Goal: Task Accomplishment & Management: Complete application form

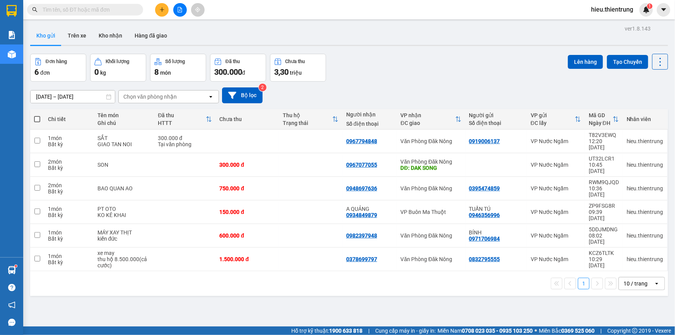
click at [163, 7] on icon "plus" at bounding box center [161, 9] width 5 height 5
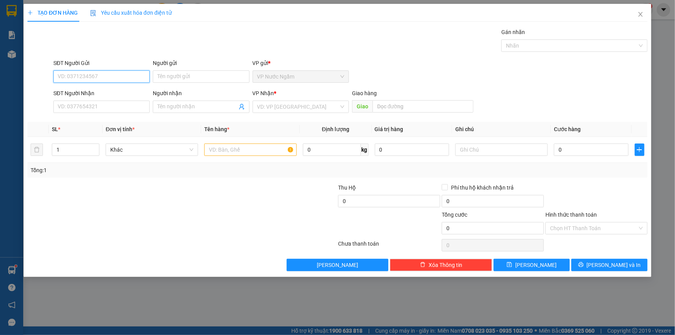
click at [89, 77] on input "SĐT Người Gửi" at bounding box center [101, 76] width 96 height 12
click at [106, 77] on input "SĐT Người Gửi" at bounding box center [101, 76] width 96 height 12
click at [106, 73] on input "SĐT Người Gửi" at bounding box center [101, 76] width 96 height 12
type input "0865026662"
click at [94, 110] on input "SĐT Người Nhận" at bounding box center [101, 107] width 96 height 12
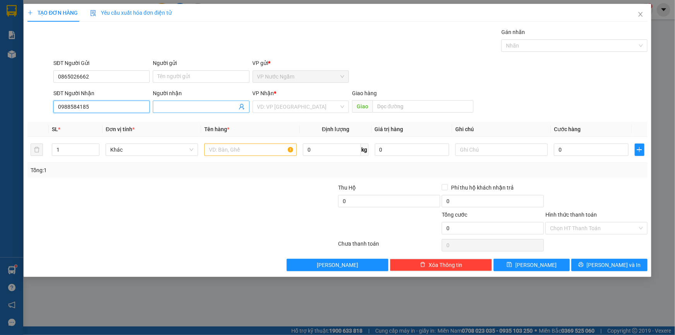
type input "0988584185"
click at [183, 105] on input "Người nhận" at bounding box center [197, 107] width 79 height 9
type input "0917371230"
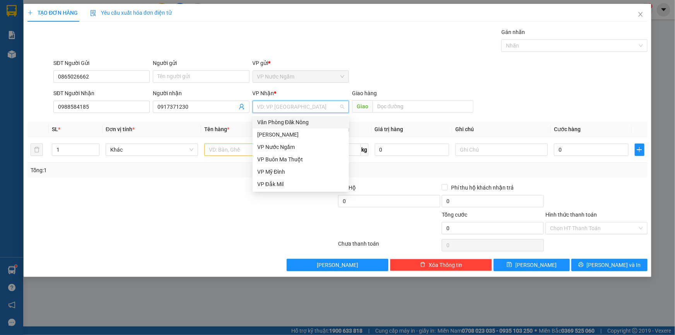
click at [293, 121] on div "Văn Phòng Đăk Nông" at bounding box center [300, 122] width 87 height 9
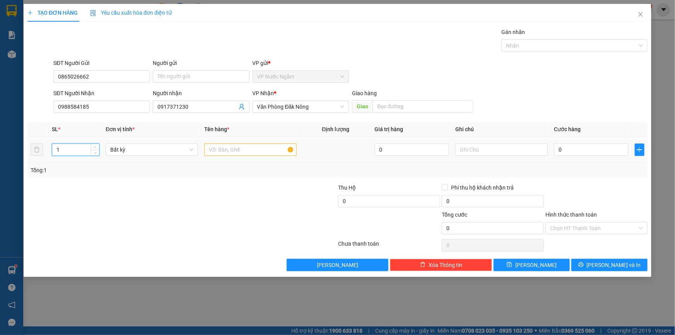
drag, startPoint x: 74, startPoint y: 147, endPoint x: 26, endPoint y: 155, distance: 48.2
click at [27, 155] on div "TẠO ĐƠN HÀNG Yêu cầu xuất hóa đơn điện tử Transit Pickup Surcharge Ids Transit …" at bounding box center [338, 140] width 628 height 273
type input "8"
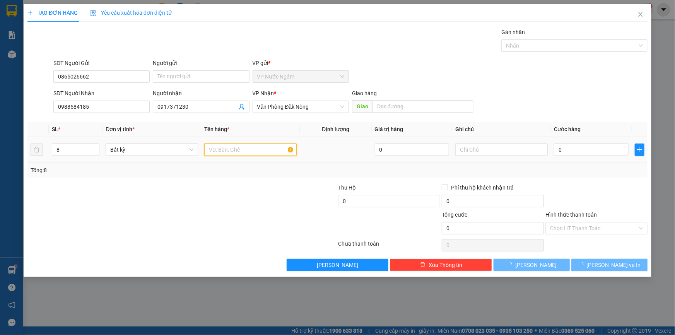
click at [228, 150] on input "text" at bounding box center [250, 150] width 93 height 12
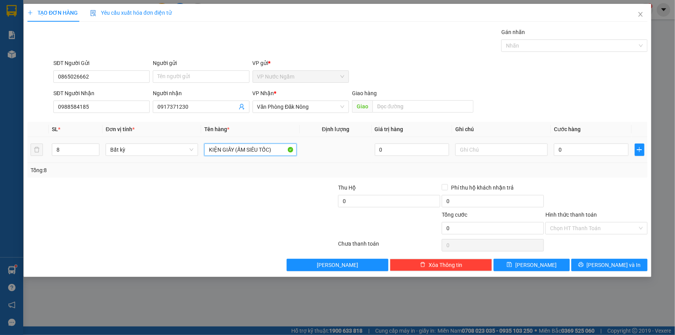
type input "KIỆN GIẤY (ẤM SIÊU TỐC)"
type input "2"
type input "20"
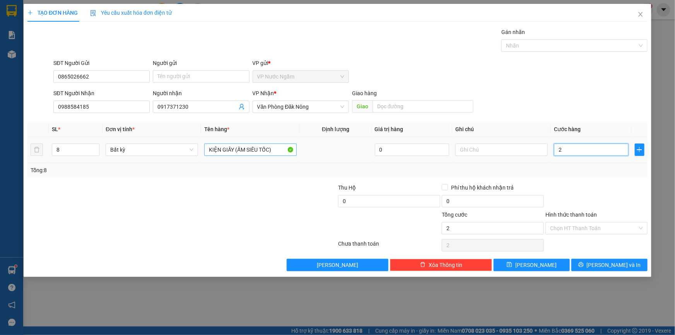
type input "20"
type input "200"
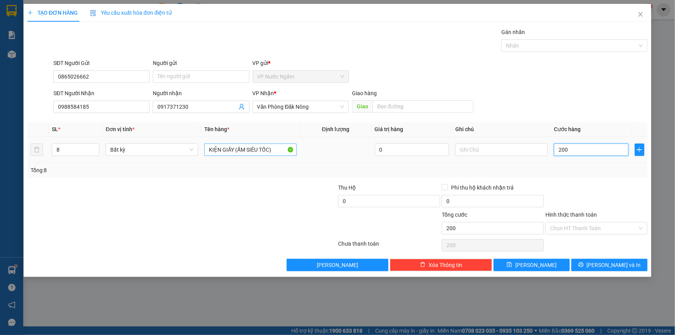
type input "2.000"
type input "20.000"
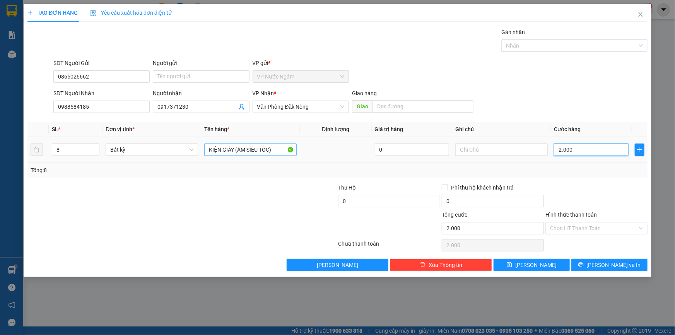
type input "20.000"
type input "200.000"
type input "2.000.000"
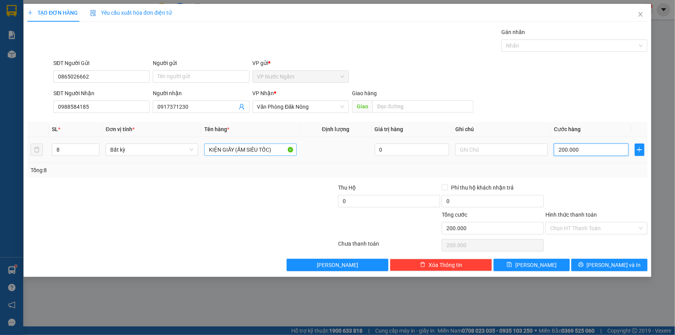
type input "2.000.000"
click at [569, 231] on input "Hình thức thanh toán" at bounding box center [593, 229] width 87 height 12
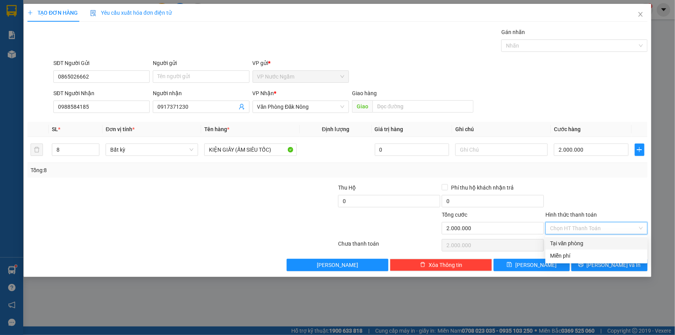
click at [574, 242] on div "Tại văn phòng" at bounding box center [596, 243] width 93 height 9
type input "0"
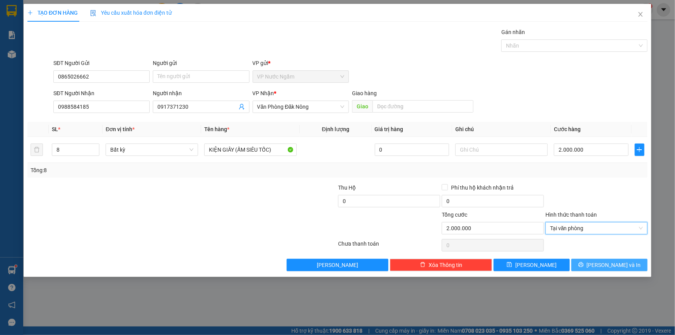
click at [584, 265] on icon "printer" at bounding box center [581, 264] width 5 height 5
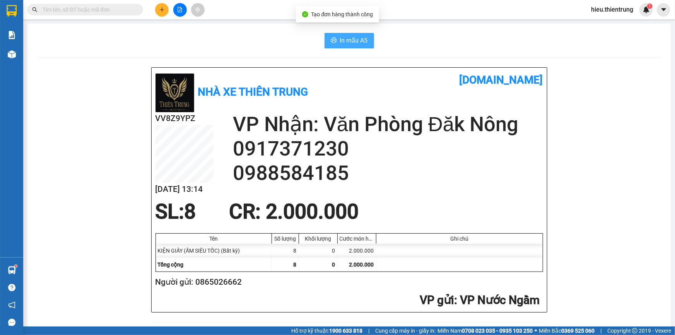
click at [340, 41] on span "In mẫu A5" at bounding box center [354, 41] width 28 height 10
click at [431, 13] on div "Kết quả tìm kiếm ( 0 ) Bộ lọc Ngày tạo đơn gần nhất No Data hieu.thientrung 1" at bounding box center [337, 9] width 675 height 19
drag, startPoint x: 271, startPoint y: 36, endPoint x: 205, endPoint y: 53, distance: 68.4
click at [268, 37] on div "In mẫu A5" at bounding box center [349, 40] width 625 height 15
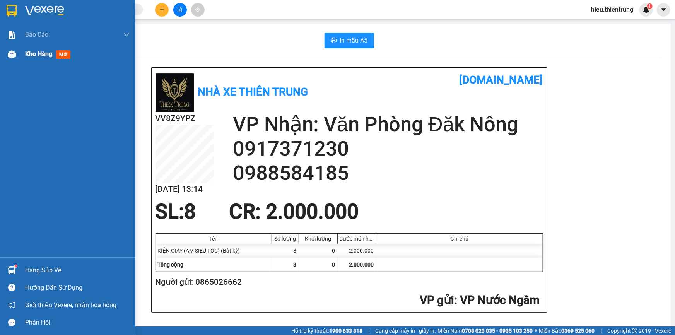
click at [21, 53] on div "Kho hàng mới" at bounding box center [67, 54] width 135 height 19
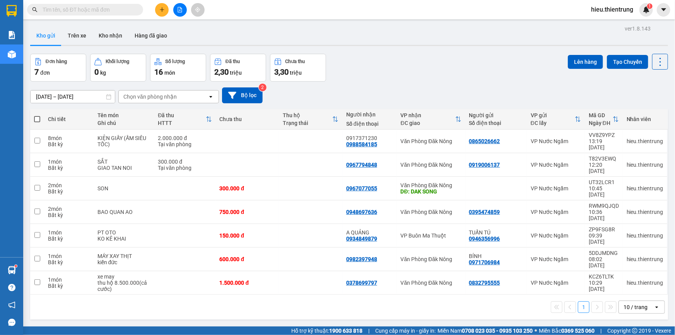
click at [302, 29] on div "Kho gửi Trên xe Kho nhận Hàng đã giao" at bounding box center [349, 36] width 638 height 21
click at [181, 12] on button at bounding box center [180, 10] width 14 height 14
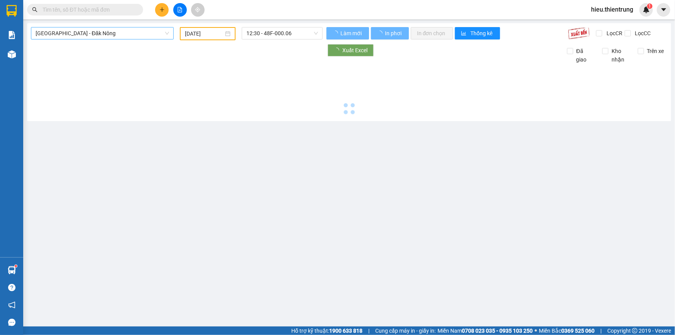
click at [109, 35] on span "[GEOGRAPHIC_DATA] - Đăk Nông" at bounding box center [103, 33] width 134 height 12
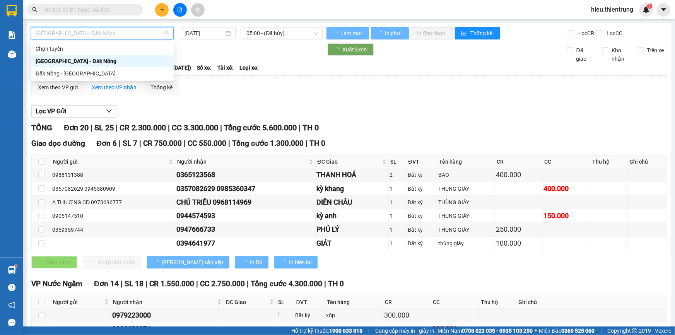
click at [79, 57] on div "[GEOGRAPHIC_DATA] - Đăk Nông" at bounding box center [103, 61] width 134 height 9
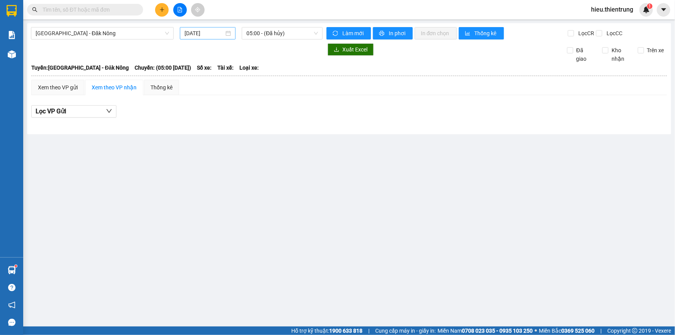
click at [198, 28] on div "[DATE]" at bounding box center [208, 33] width 56 height 12
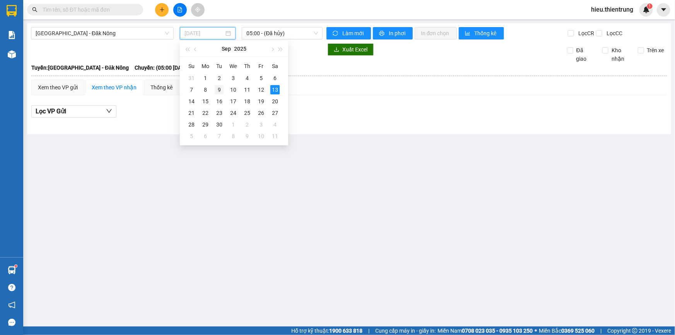
click at [224, 85] on td "9" at bounding box center [219, 90] width 14 height 12
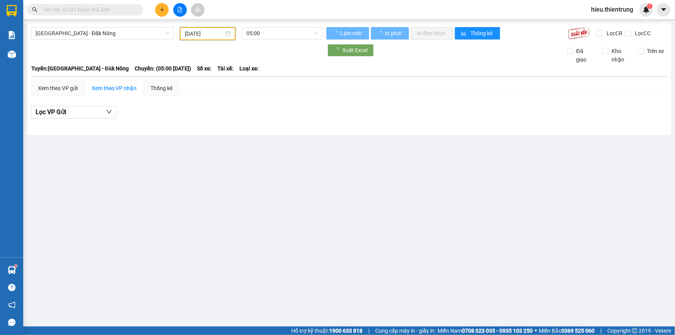
click at [259, 26] on div "[GEOGRAPHIC_DATA] - Đăk Nông [DATE] 05:00 Làm mới In phơi In đơn chọn Thống kê …" at bounding box center [349, 79] width 644 height 112
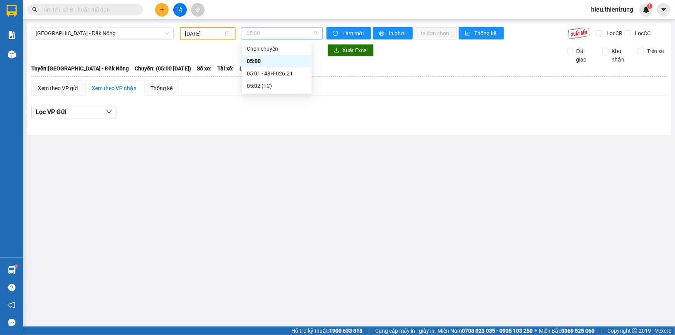
click at [257, 33] on span "05:00" at bounding box center [283, 33] width 72 height 12
click at [273, 75] on div "05:01 - 48H-026.21" at bounding box center [277, 73] width 60 height 9
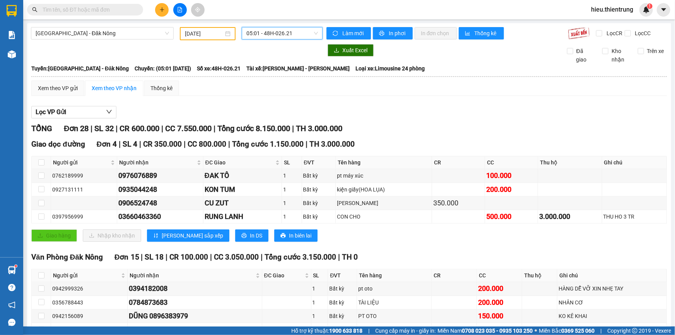
click at [219, 33] on input "[DATE]" at bounding box center [204, 33] width 39 height 9
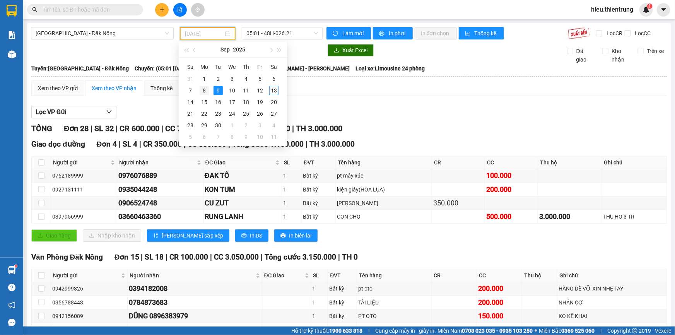
click at [203, 91] on div "8" at bounding box center [204, 90] width 9 height 9
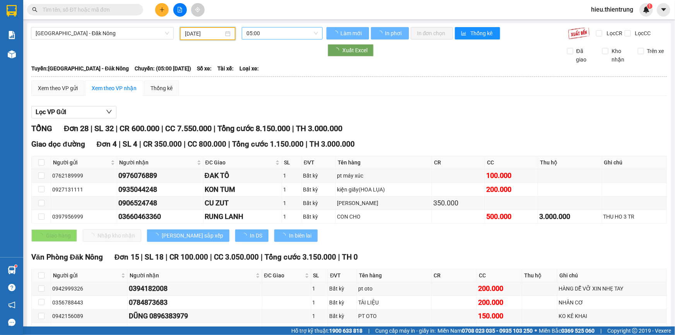
click at [255, 33] on span "05:00" at bounding box center [283, 33] width 72 height 12
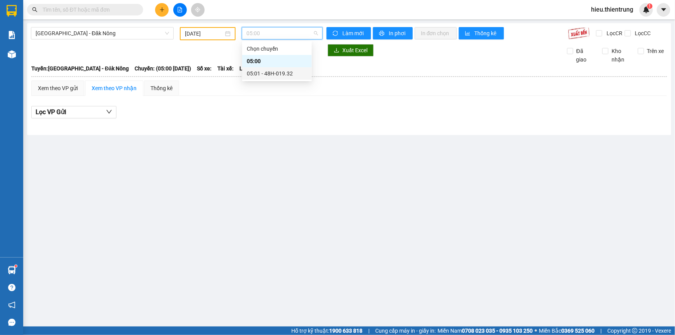
click at [274, 69] on div "05:01 - 48H-019.32" at bounding box center [277, 73] width 60 height 9
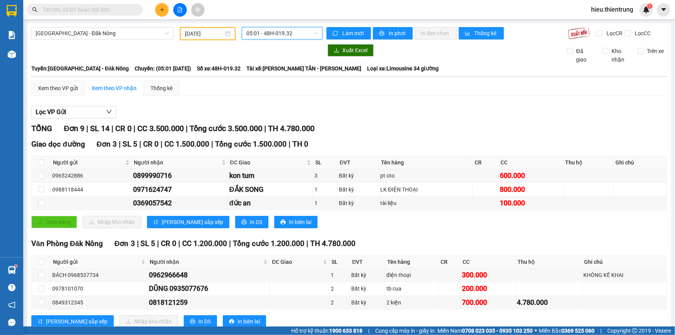
click at [201, 31] on input "[DATE]" at bounding box center [204, 33] width 39 height 9
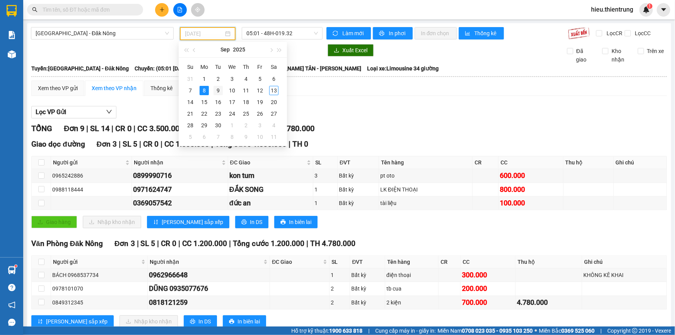
click at [221, 90] on div "9" at bounding box center [218, 90] width 9 height 9
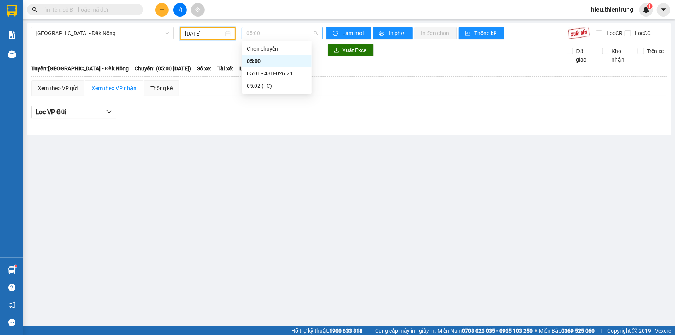
click at [259, 30] on span "05:00" at bounding box center [283, 33] width 72 height 12
drag, startPoint x: 209, startPoint y: 35, endPoint x: 217, endPoint y: 38, distance: 8.7
click at [209, 35] on input "[DATE]" at bounding box center [204, 33] width 39 height 9
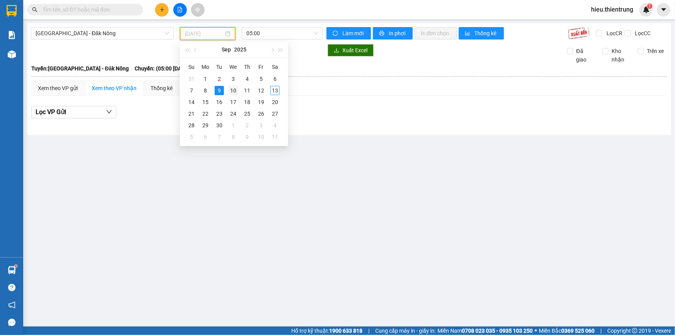
click at [233, 89] on div "10" at bounding box center [233, 90] width 9 height 9
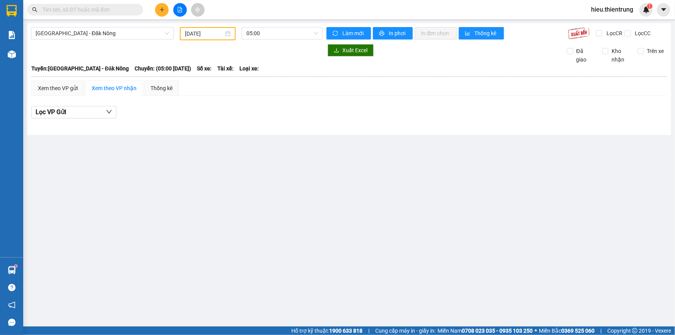
click at [268, 47] on div at bounding box center [177, 50] width 292 height 12
click at [269, 39] on div "[GEOGRAPHIC_DATA] - Đăk Nông [DATE] 05:00 Làm mới In phơi In đơn chọn Thống kê …" at bounding box center [349, 79] width 644 height 112
click at [271, 33] on span "05:00" at bounding box center [283, 33] width 72 height 12
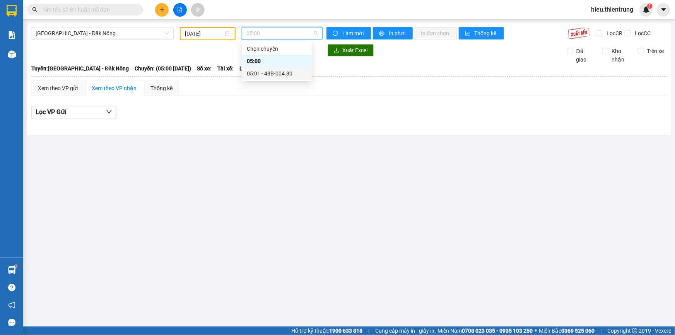
click at [271, 69] on div "05:01 - 48B-004.80" at bounding box center [277, 73] width 60 height 9
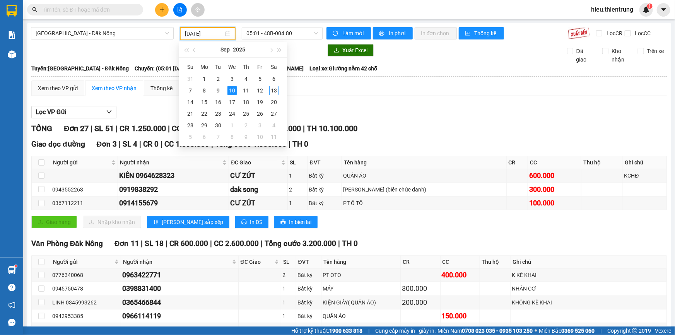
click at [210, 36] on input "[DATE]" at bounding box center [204, 33] width 39 height 9
click at [219, 91] on div "9" at bounding box center [218, 90] width 9 height 9
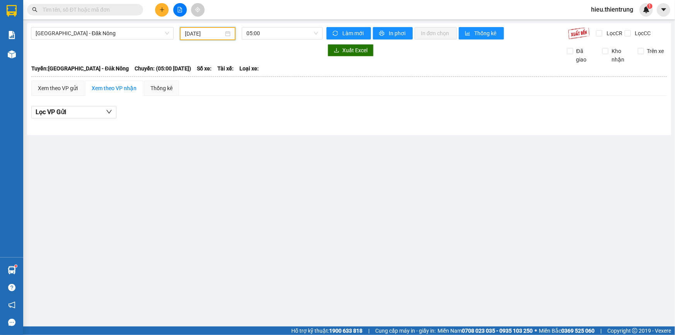
click at [192, 33] on input "[DATE]" at bounding box center [204, 33] width 39 height 9
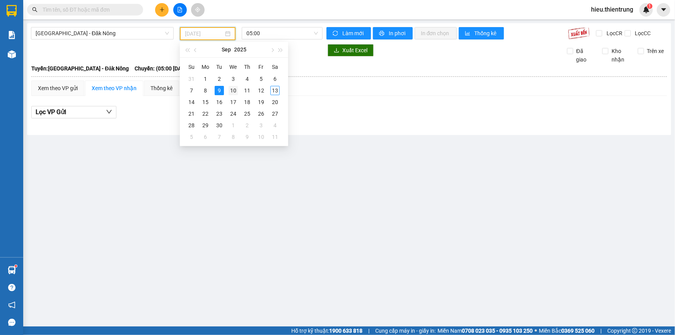
click at [232, 90] on div "10" at bounding box center [233, 90] width 9 height 9
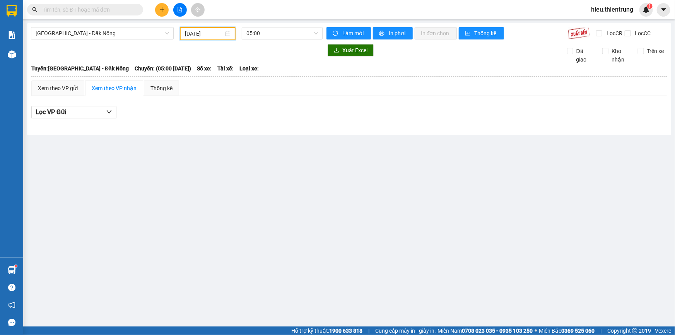
click at [202, 32] on input "[DATE]" at bounding box center [204, 33] width 39 height 9
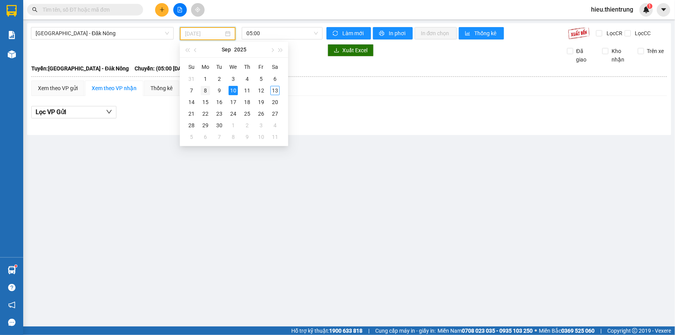
click at [204, 90] on div "8" at bounding box center [205, 90] width 9 height 9
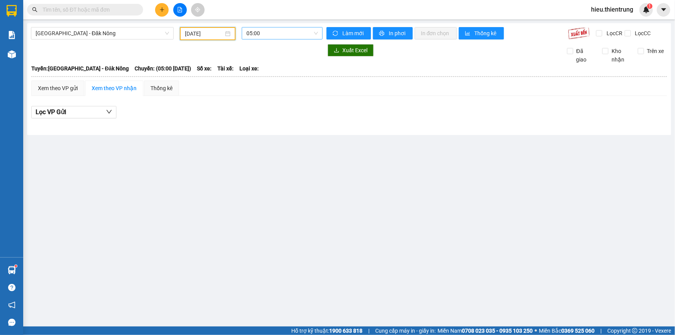
click at [267, 31] on span "05:00" at bounding box center [283, 33] width 72 height 12
click at [271, 71] on div "05:01 - 48H-019.32" at bounding box center [277, 73] width 60 height 9
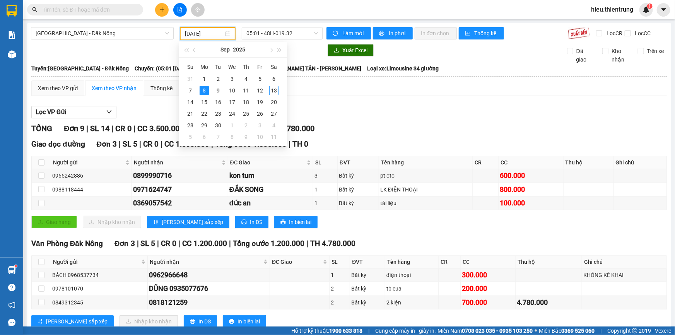
click at [214, 37] on input "[DATE]" at bounding box center [204, 33] width 39 height 9
click at [188, 93] on div "7" at bounding box center [190, 90] width 9 height 9
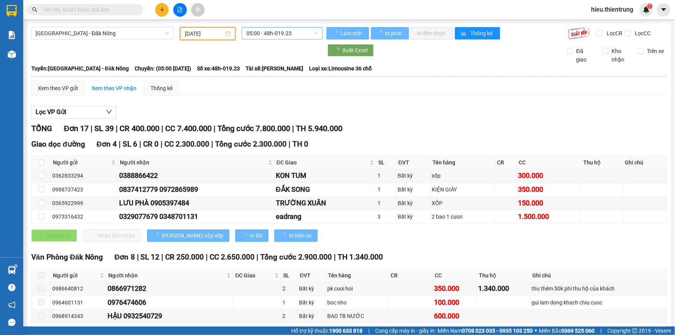
click at [264, 34] on span "05:00 - 48h-019.23" at bounding box center [283, 33] width 72 height 12
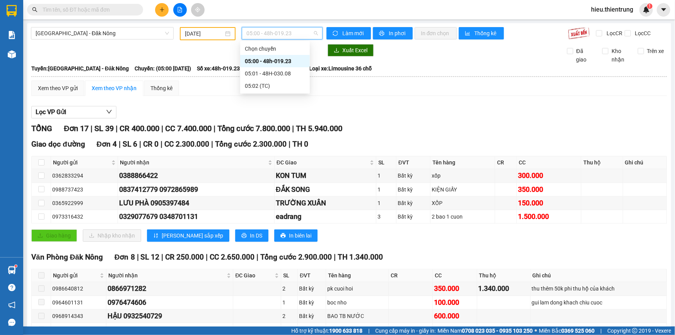
click at [222, 35] on div "[DATE]" at bounding box center [208, 33] width 46 height 9
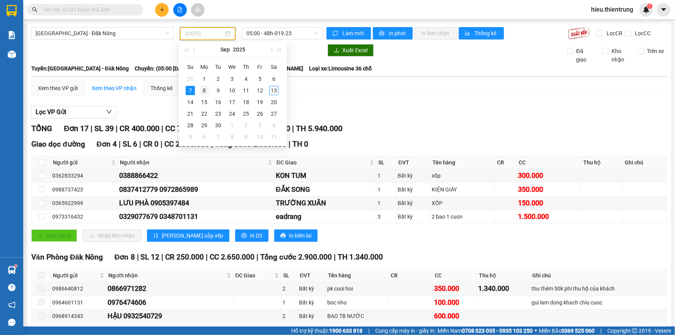
click at [199, 90] on td "8" at bounding box center [204, 91] width 14 height 12
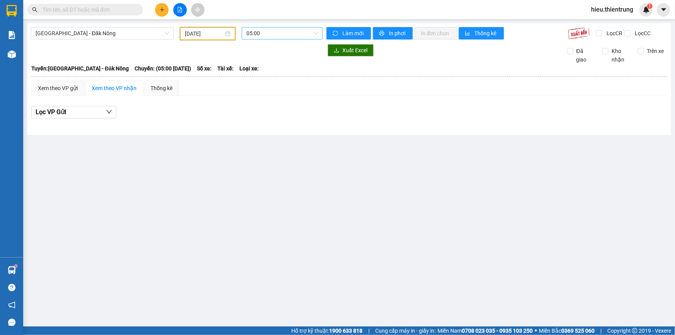
click at [260, 32] on span "05:00" at bounding box center [283, 33] width 72 height 12
click at [269, 70] on div "05:01 - 48H-019.32" at bounding box center [277, 73] width 60 height 9
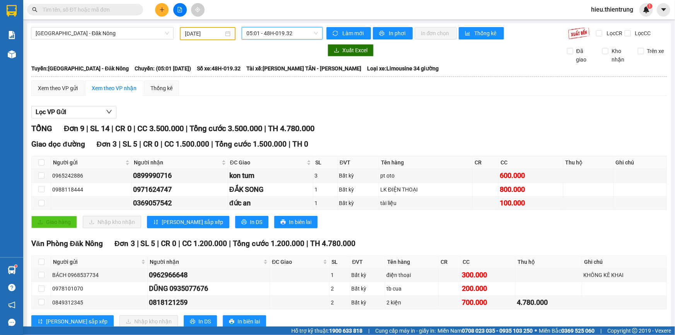
click at [209, 30] on input "[DATE]" at bounding box center [204, 33] width 39 height 9
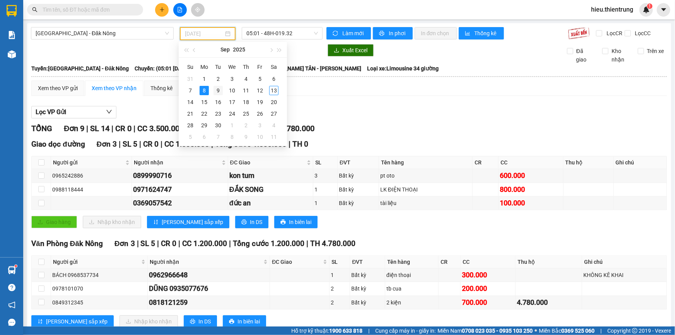
click at [220, 92] on div "9" at bounding box center [218, 90] width 9 height 9
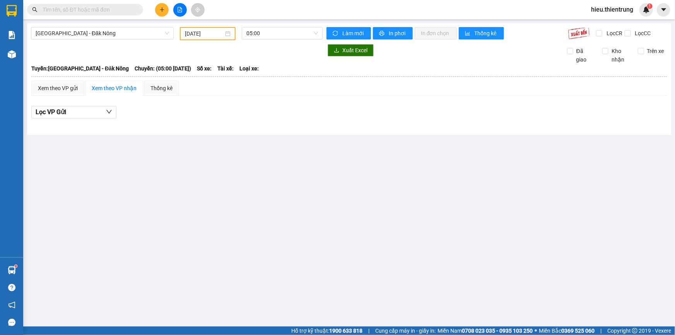
click at [269, 27] on div "[GEOGRAPHIC_DATA] - Đăk Nông [DATE] 05:00 Làm mới In phơi In đơn chọn Thống kê …" at bounding box center [349, 79] width 644 height 112
click at [275, 39] on div "05:00" at bounding box center [282, 33] width 87 height 13
click at [274, 33] on span "05:00" at bounding box center [283, 33] width 72 height 12
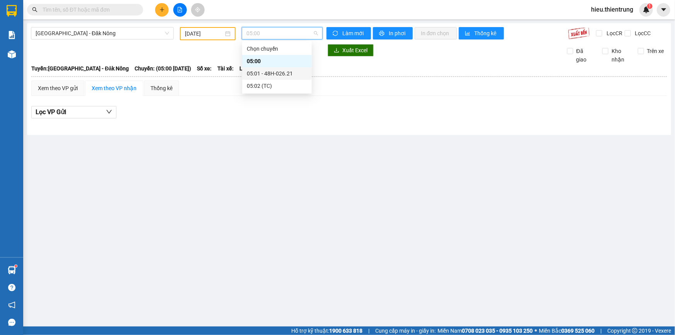
click at [279, 75] on div "05:01 - 48H-026.21" at bounding box center [277, 73] width 60 height 9
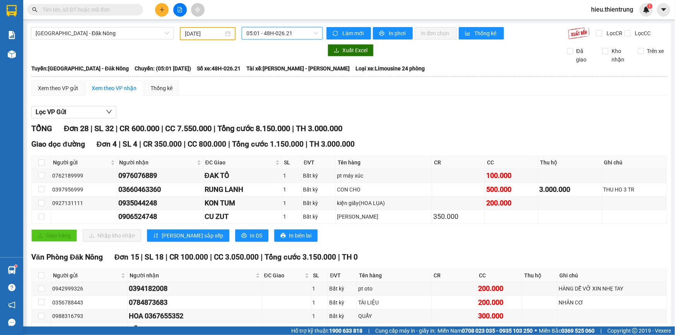
click at [208, 31] on input "[DATE]" at bounding box center [204, 33] width 39 height 9
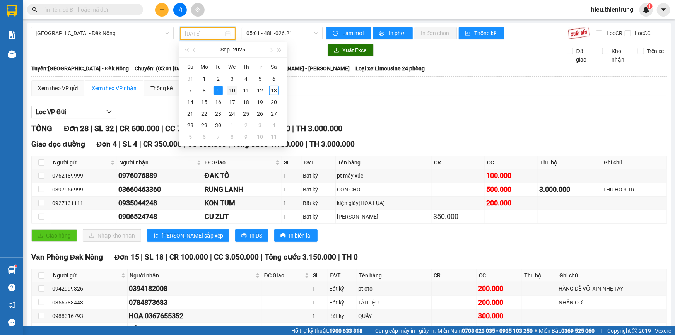
click at [234, 88] on div "10" at bounding box center [232, 90] width 9 height 9
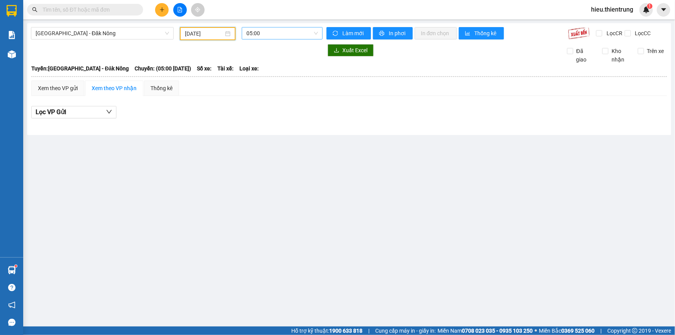
click at [276, 37] on span "05:00" at bounding box center [283, 33] width 72 height 12
click at [278, 70] on div "05:01 - 48B-004.80" at bounding box center [277, 73] width 60 height 9
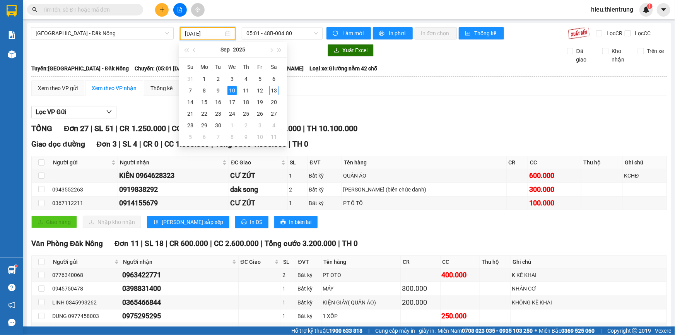
click at [217, 36] on input "[DATE]" at bounding box center [204, 33] width 39 height 9
click at [244, 86] on div "11" at bounding box center [246, 90] width 9 height 9
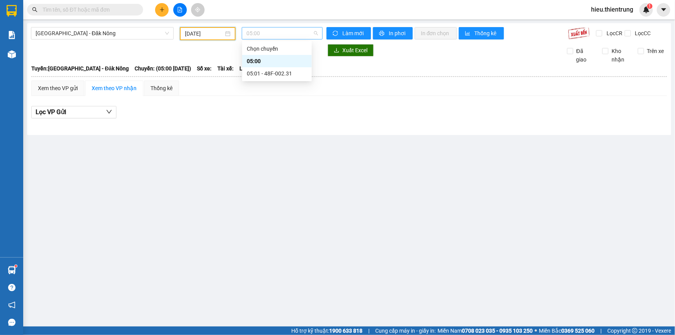
click at [267, 37] on span "05:00" at bounding box center [283, 33] width 72 height 12
click at [278, 73] on div "05:01 - 48F-002.31" at bounding box center [277, 73] width 60 height 9
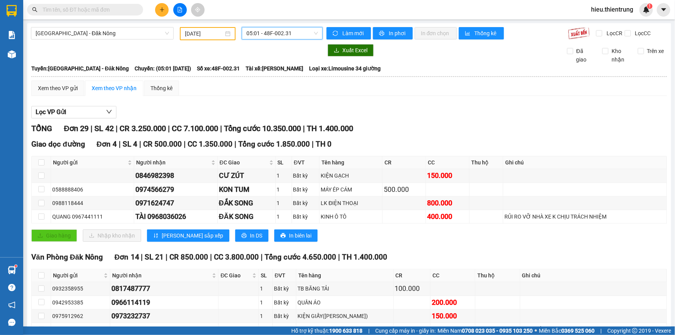
click at [216, 30] on input "[DATE]" at bounding box center [204, 33] width 39 height 9
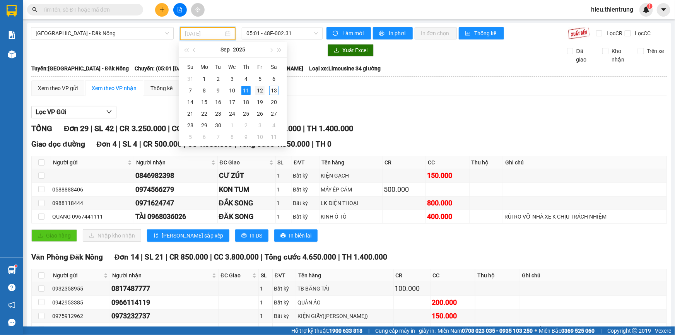
click at [257, 91] on div "12" at bounding box center [259, 90] width 9 height 9
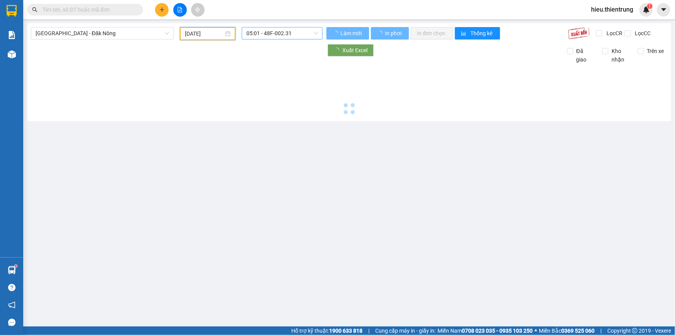
type input "[DATE]"
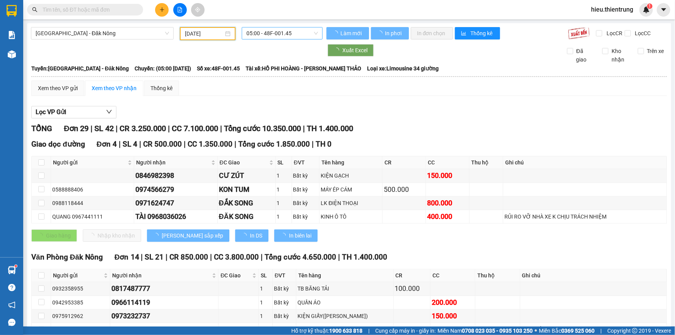
click at [286, 28] on span "05:00 - 48F-001.45" at bounding box center [283, 33] width 72 height 12
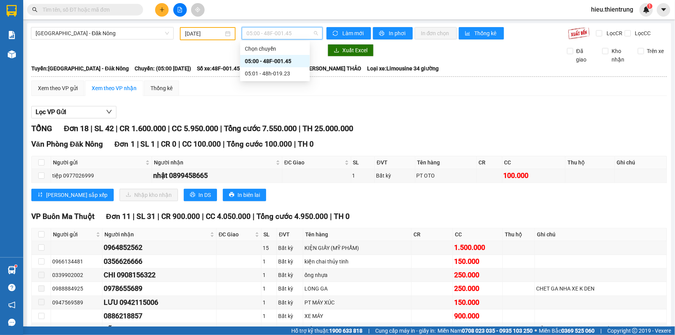
click at [283, 62] on div "05:00 - 48F-001.45" at bounding box center [275, 61] width 60 height 9
click at [269, 32] on span "05:00 - 48F-001.45" at bounding box center [283, 33] width 72 height 12
click at [281, 71] on div "05:01 - 48h-019.23" at bounding box center [275, 73] width 60 height 9
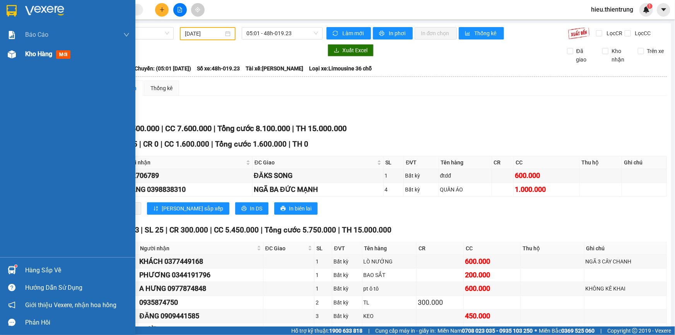
click at [13, 54] on img at bounding box center [12, 54] width 8 height 8
click at [13, 53] on img at bounding box center [12, 54] width 8 height 8
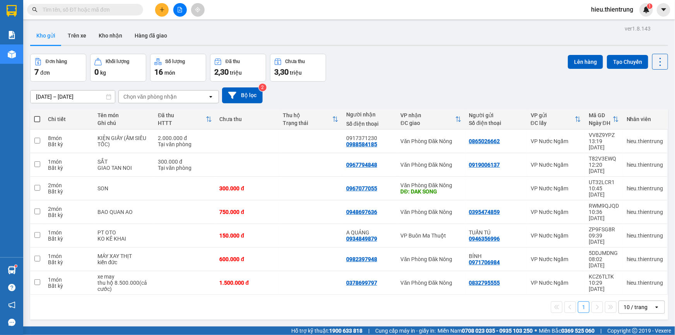
click at [86, 12] on input "text" at bounding box center [88, 9] width 91 height 9
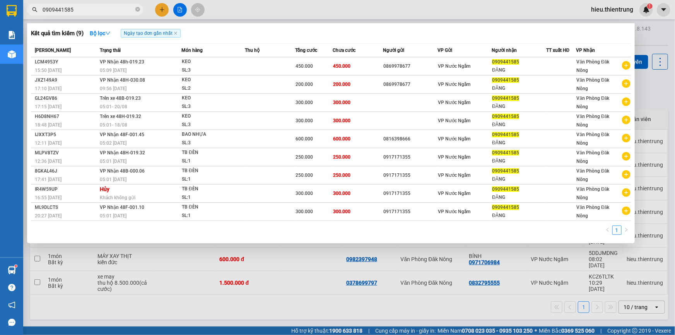
type input "0909441585"
click at [182, 9] on div at bounding box center [337, 167] width 675 height 335
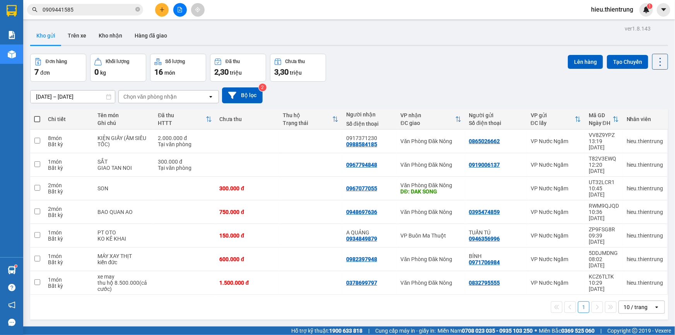
click at [160, 13] on button at bounding box center [162, 10] width 14 height 14
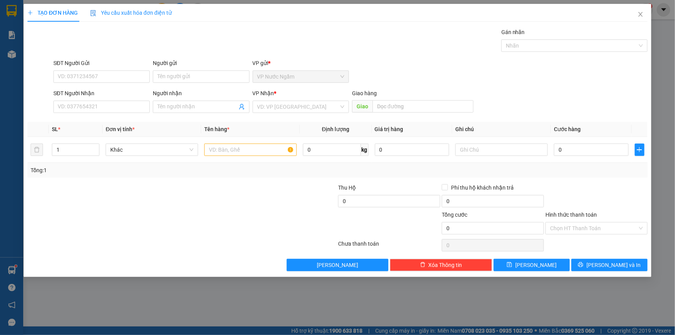
click at [189, 7] on div "TẠO ĐƠN HÀNG Yêu cầu xuất hóa đơn điện tử" at bounding box center [337, 13] width 620 height 18
click at [645, 16] on span "Close" at bounding box center [641, 15] width 22 height 22
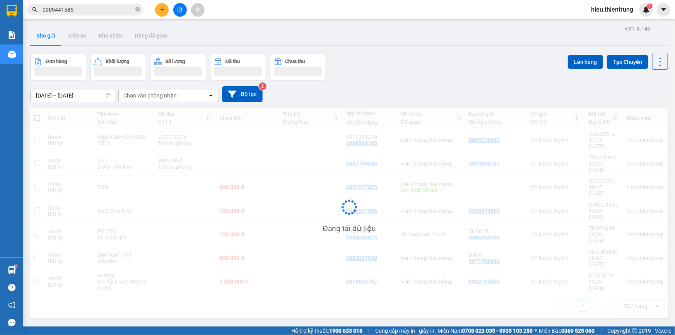
click at [185, 11] on button at bounding box center [180, 10] width 14 height 14
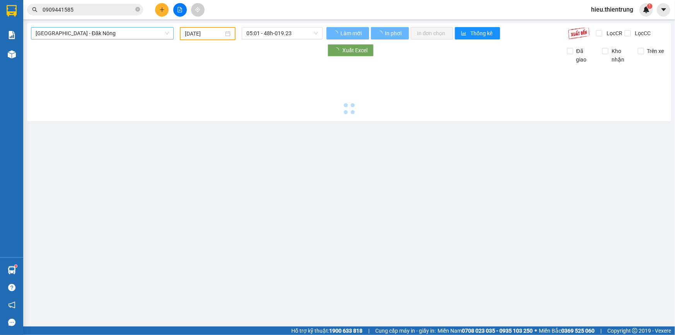
type input "[DATE]"
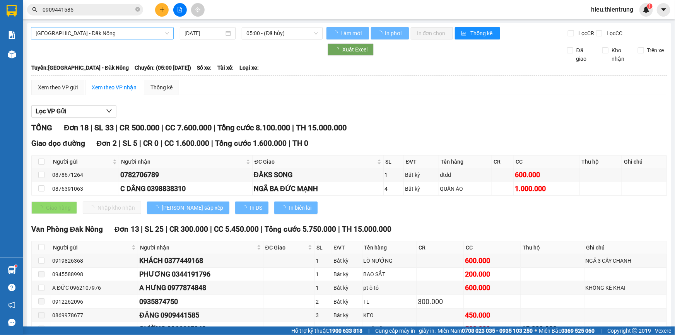
click at [98, 30] on span "[GEOGRAPHIC_DATA] - Đăk Nông" at bounding box center [103, 33] width 134 height 12
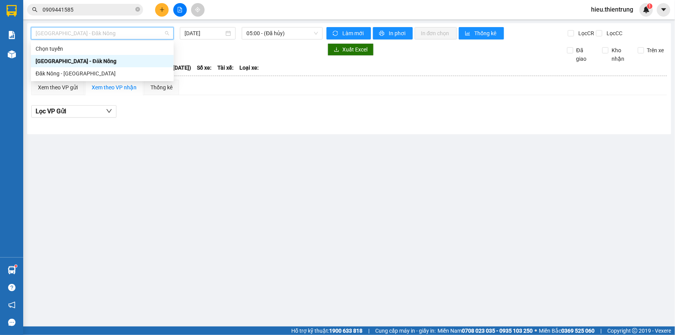
click at [51, 71] on div "Đăk Nông - [GEOGRAPHIC_DATA]" at bounding box center [103, 73] width 134 height 9
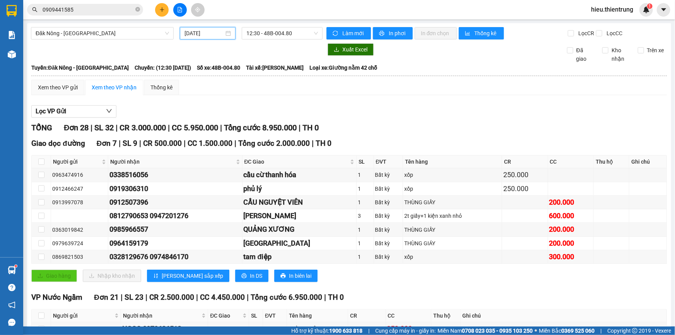
click at [196, 35] on input "[DATE]" at bounding box center [204, 33] width 39 height 9
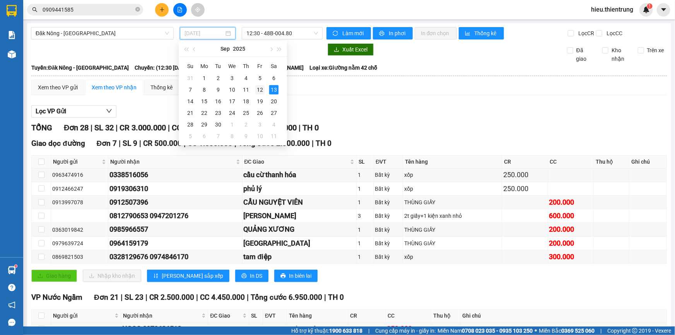
click at [257, 91] on div "12" at bounding box center [259, 89] width 9 height 9
type input "[DATE]"
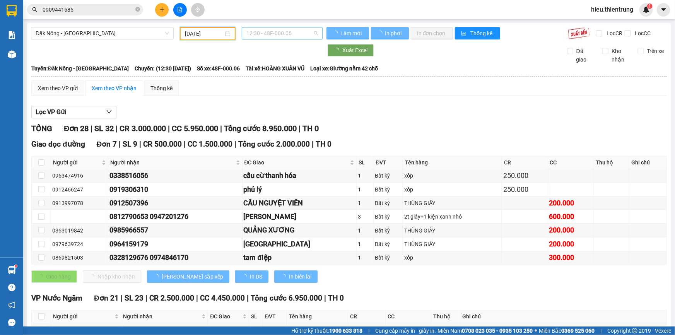
click at [270, 35] on span "12:30 - 48F-000.06" at bounding box center [283, 33] width 72 height 12
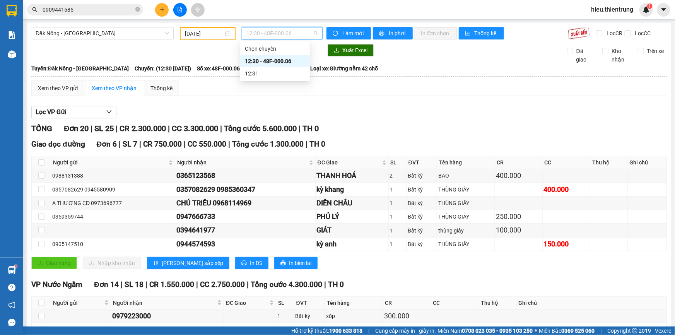
click at [288, 64] on div "12:30 - 48F-000.06" at bounding box center [275, 61] width 60 height 9
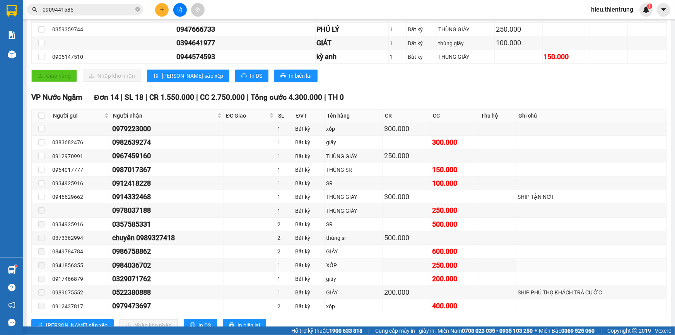
scroll to position [212, 0]
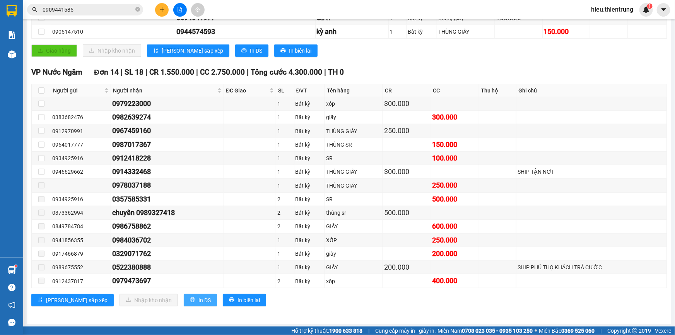
click at [199, 299] on span "In DS" at bounding box center [205, 300] width 12 height 9
click at [160, 7] on icon "plus" at bounding box center [161, 9] width 5 height 5
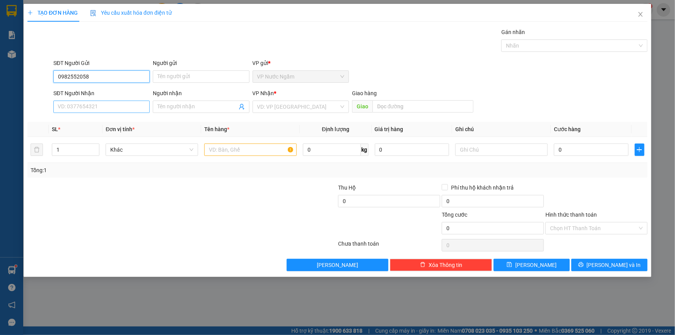
type input "0982552058"
click at [87, 106] on input "SĐT Người Nhận" at bounding box center [101, 107] width 96 height 12
type input "0374018418"
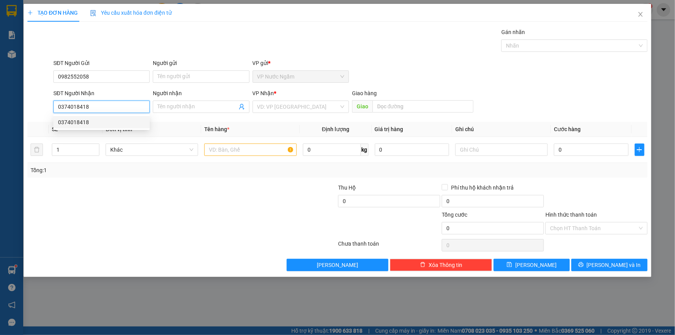
click at [91, 121] on div "0374018418" at bounding box center [101, 122] width 87 height 9
type input "[PERSON_NAME]"
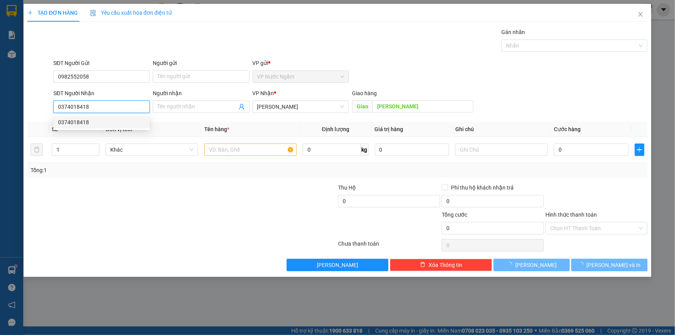
type input "200.000"
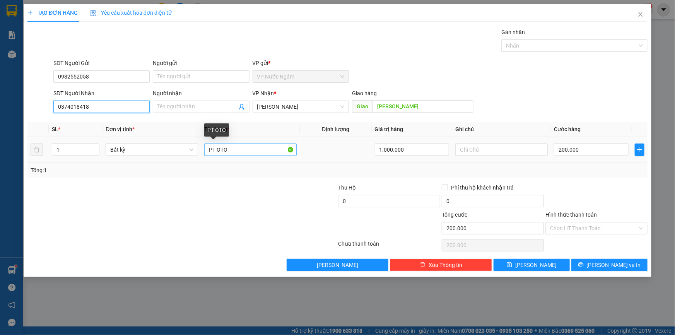
type input "0374018418"
drag, startPoint x: 244, startPoint y: 151, endPoint x: 218, endPoint y: 154, distance: 25.7
click at [218, 154] on input "PT OTO" at bounding box center [250, 150] width 93 height 12
type input "PT MÁY NÉN KHÍ"
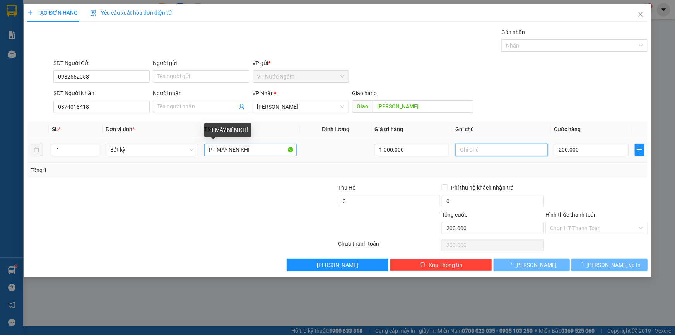
type input "0"
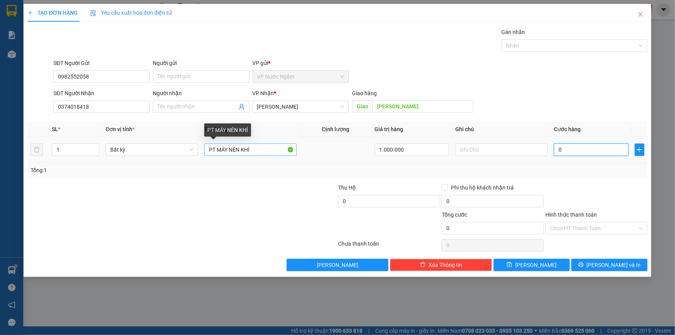
type input "1"
type input "15"
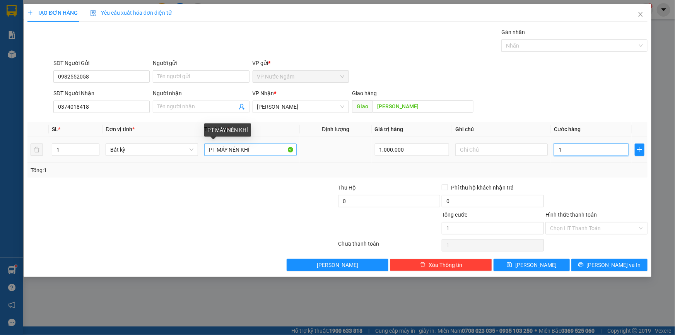
type input "15"
type input "150"
type input "1.500"
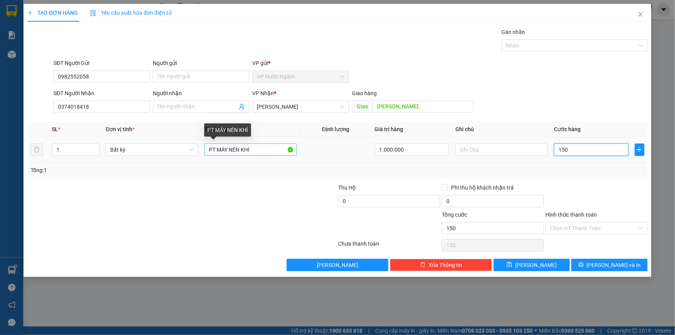
type input "1.500"
type input "15.000"
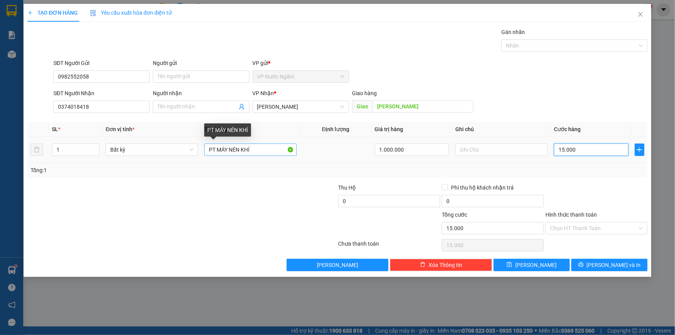
type input "150.000"
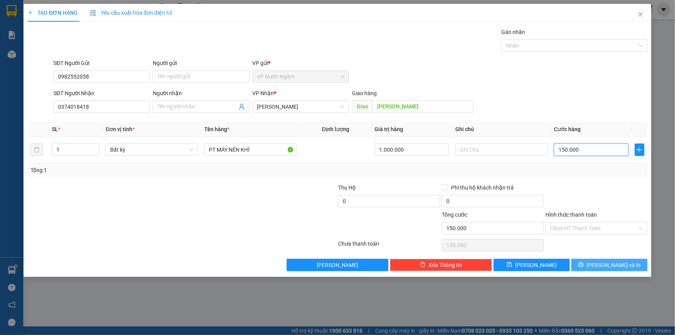
type input "150.000"
click at [603, 267] on span "[PERSON_NAME] và In" at bounding box center [614, 265] width 54 height 9
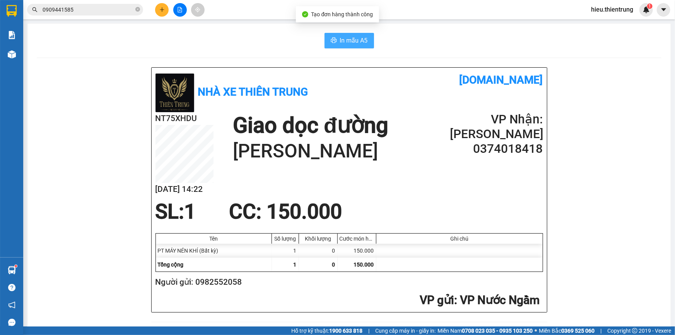
click at [360, 39] on span "In mẫu A5" at bounding box center [354, 41] width 28 height 10
drag, startPoint x: 408, startPoint y: 46, endPoint x: 230, endPoint y: 42, distance: 178.5
click at [394, 46] on div "In mẫu A5" at bounding box center [349, 40] width 625 height 15
drag, startPoint x: 230, startPoint y: 42, endPoint x: 58, endPoint y: 68, distance: 173.4
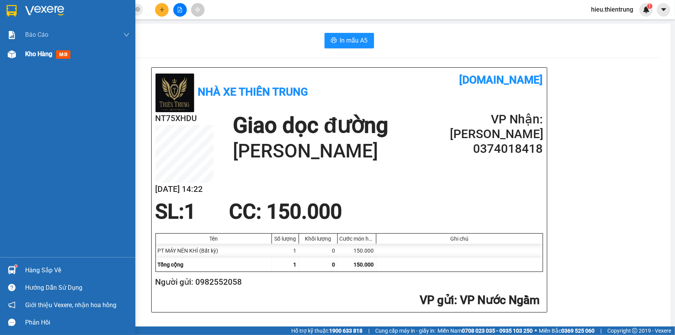
click at [17, 56] on div at bounding box center [12, 55] width 14 height 14
